Goal: Transaction & Acquisition: Purchase product/service

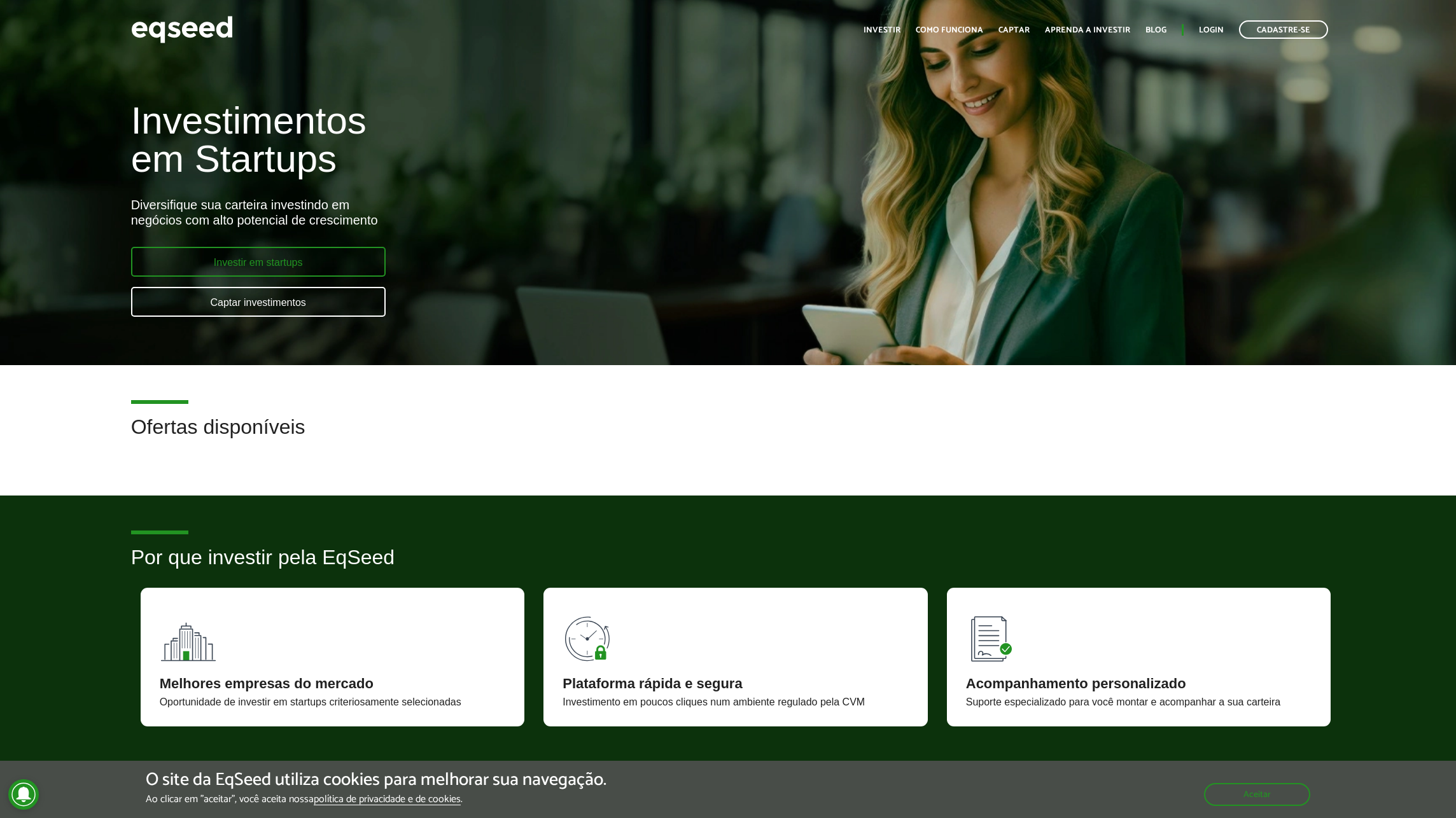
click at [274, 265] on link "Investir em startups" at bounding box center [258, 261] width 255 height 30
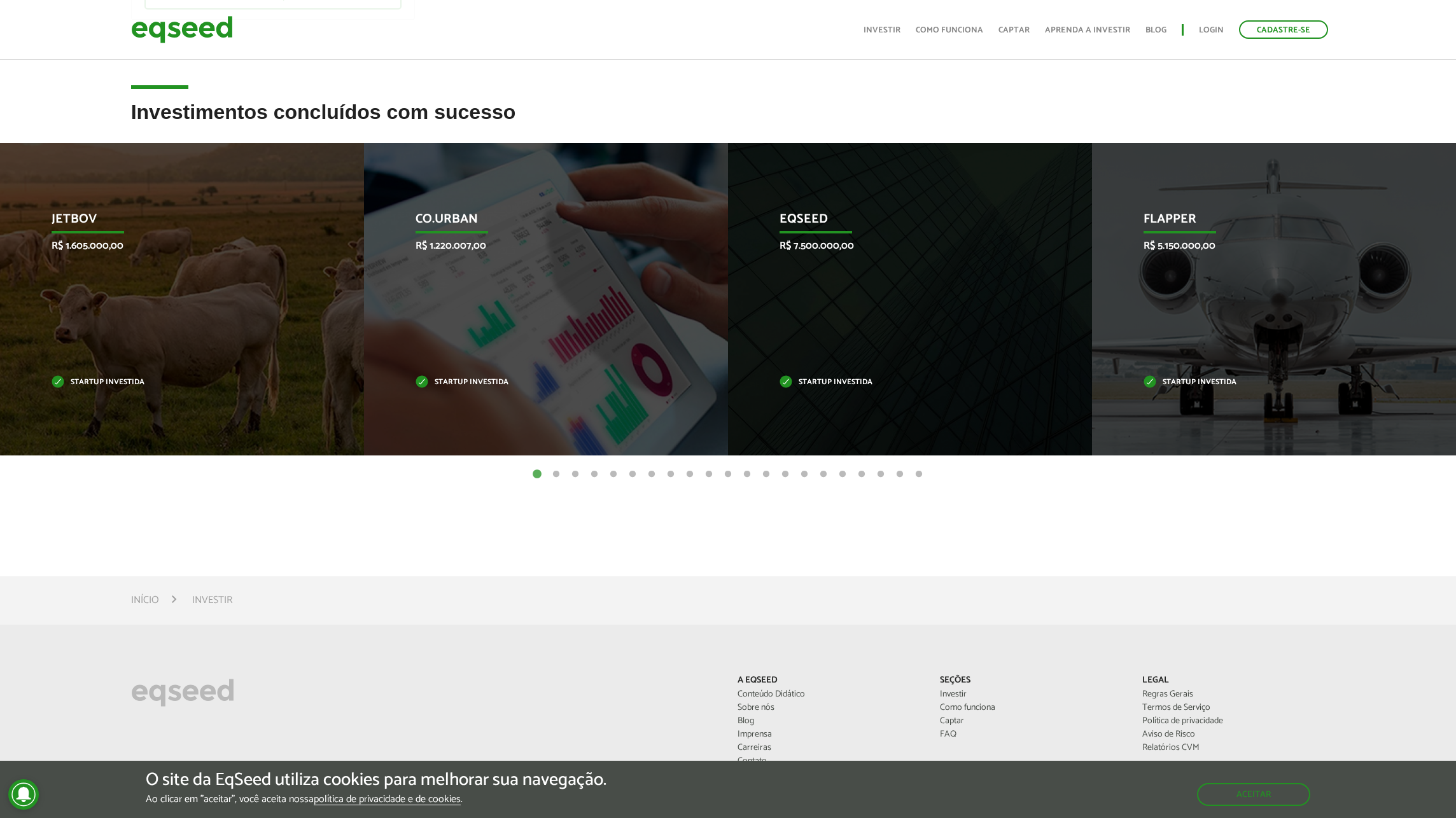
scroll to position [382, 0]
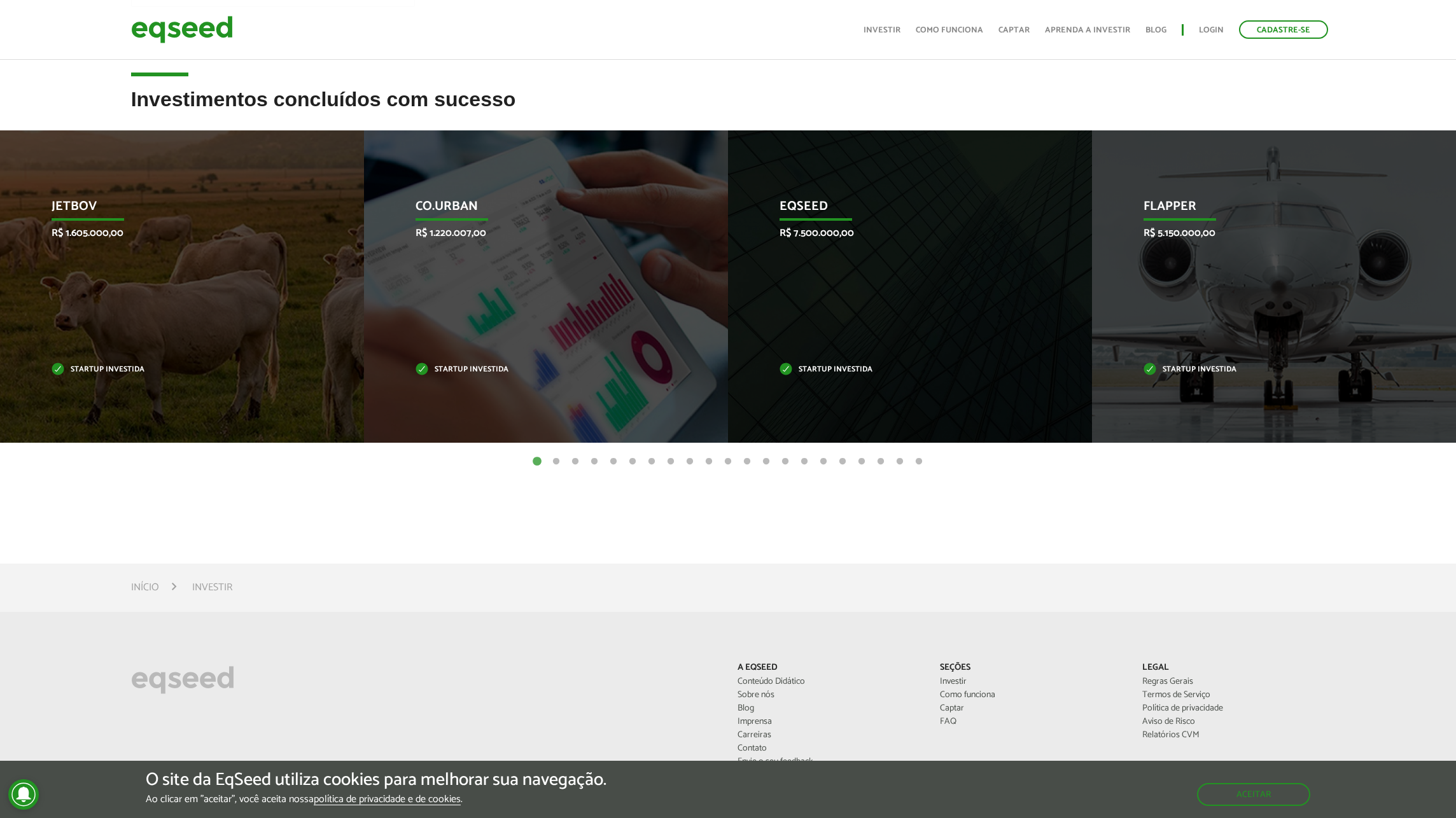
click at [557, 458] on button "2" at bounding box center [556, 462] width 12 height 12
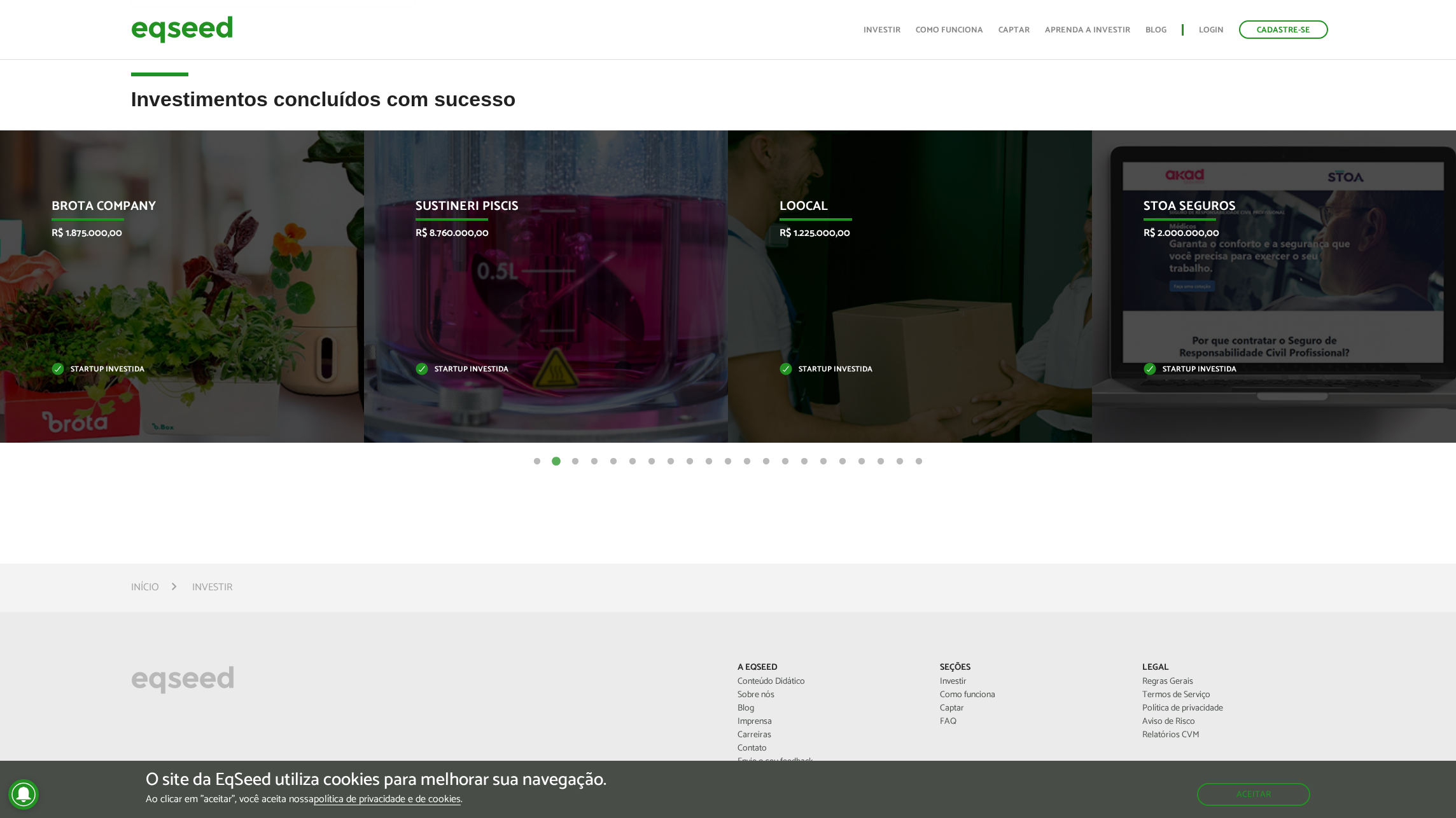
click at [571, 463] on button "3" at bounding box center [575, 462] width 12 height 12
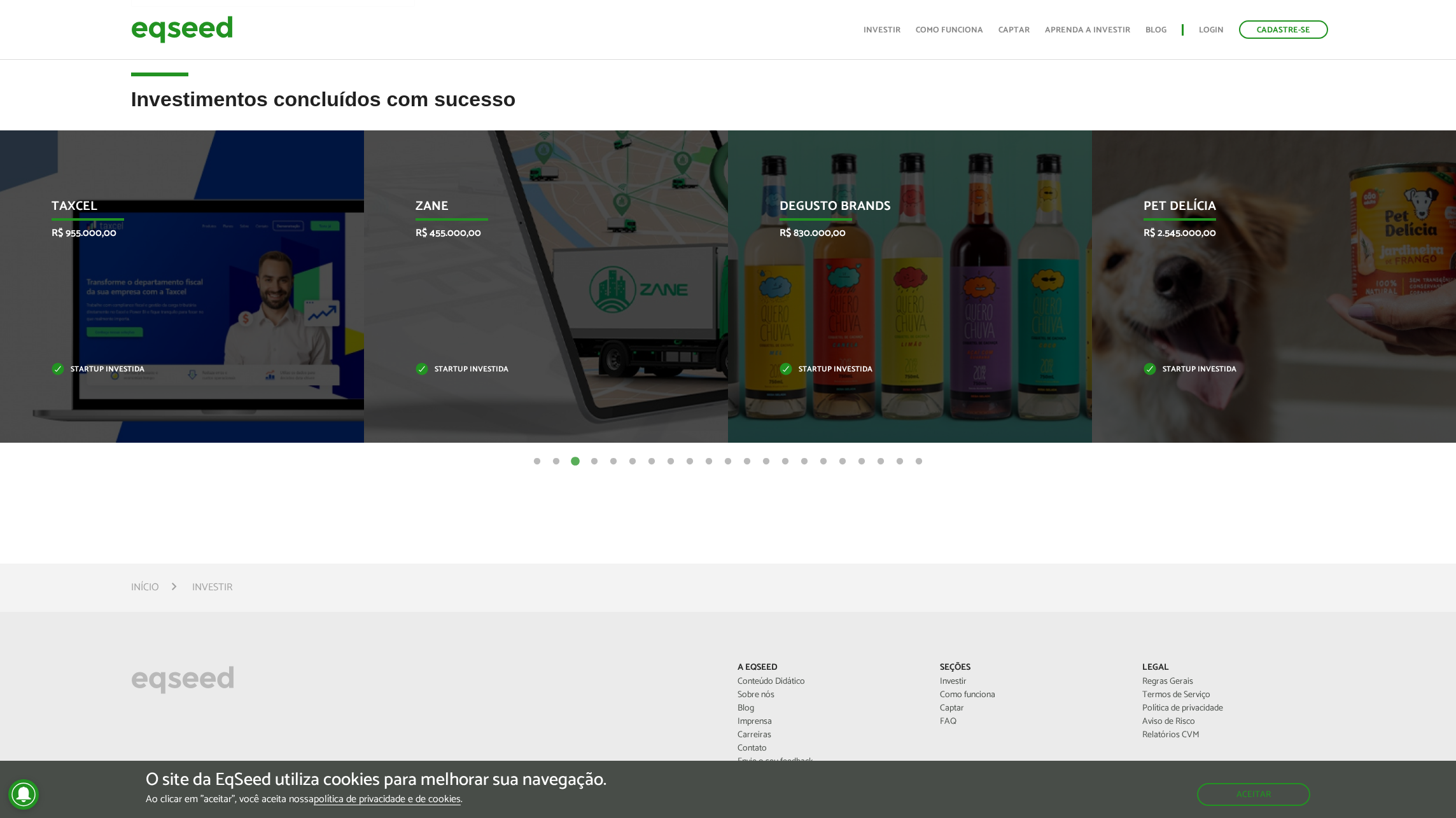
click at [585, 465] on ul "1 2 3 4 5 6 7 8 9 10 11 12 13 14 15 16 17 18 19 20 21" at bounding box center [728, 461] width 1456 height 14
click at [598, 465] on button "4" at bounding box center [594, 462] width 12 height 12
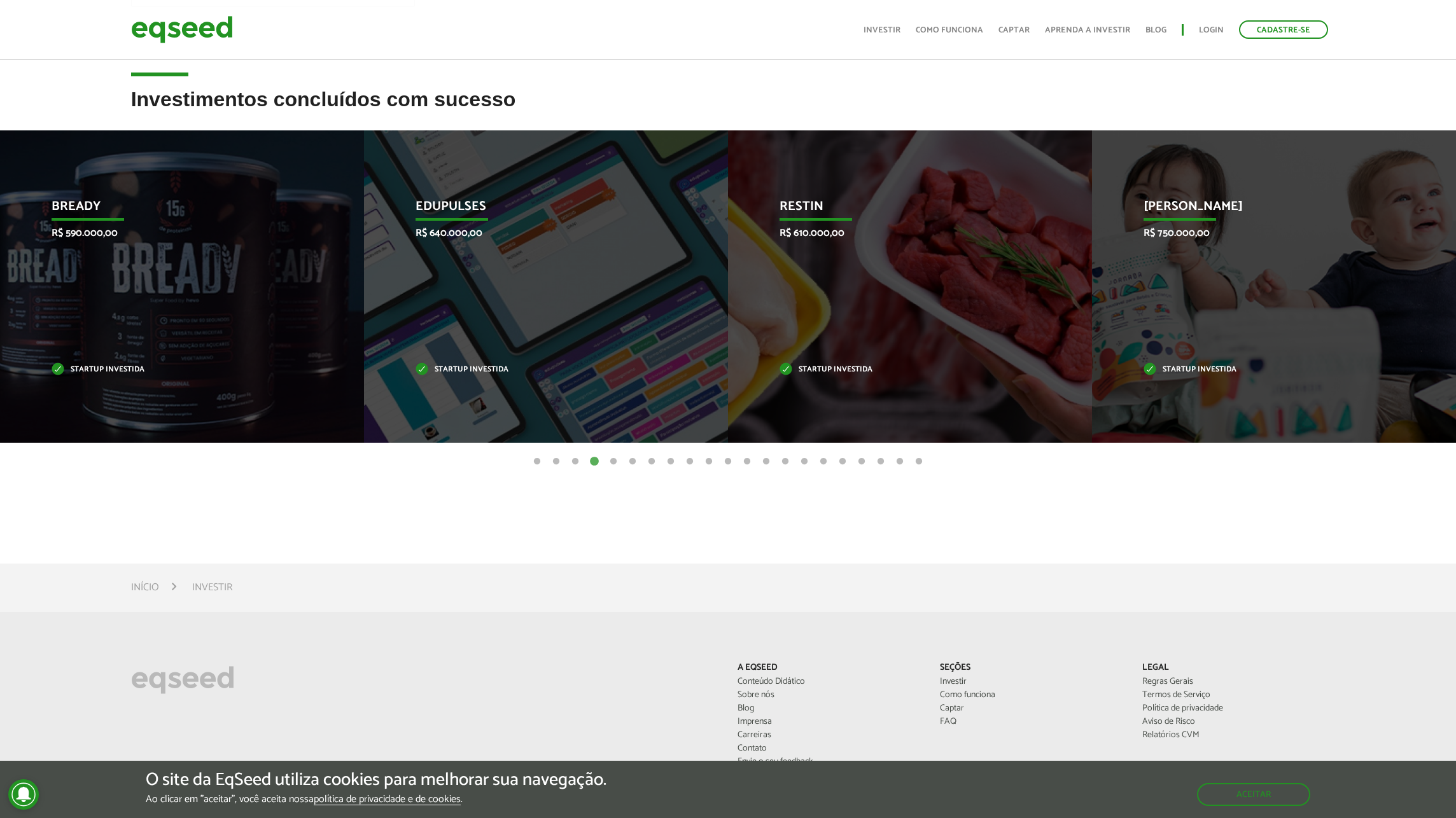
click at [635, 462] on button "6" at bounding box center [632, 462] width 12 height 12
